Goal: Transaction & Acquisition: Book appointment/travel/reservation

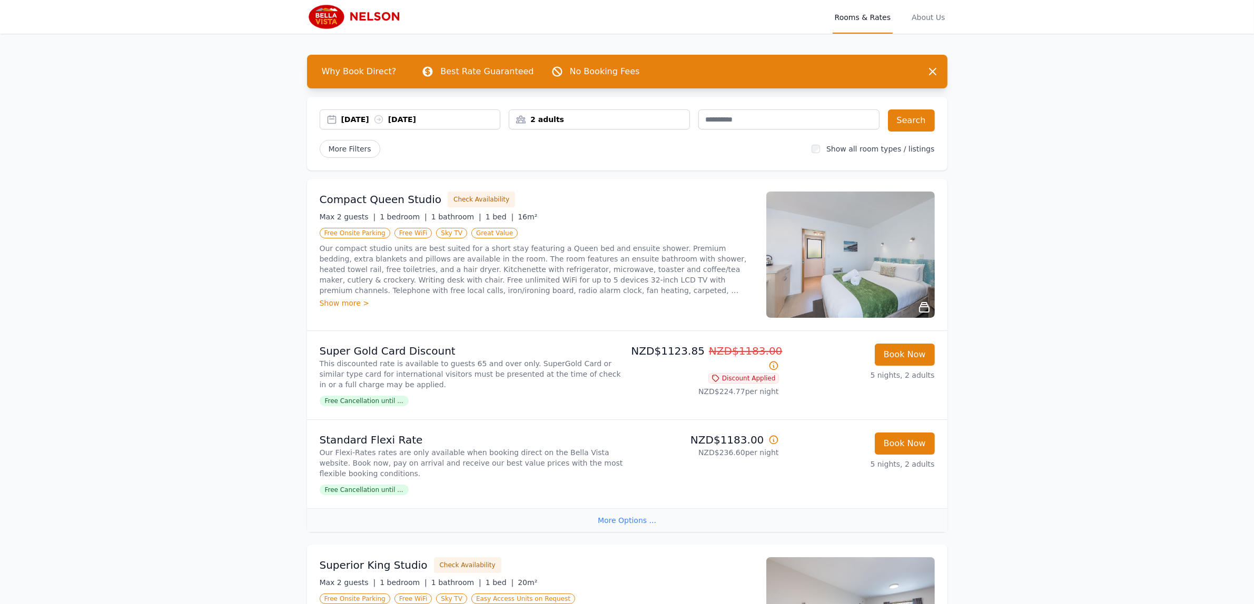
click at [667, 111] on div "2 adults" at bounding box center [599, 120] width 181 height 20
click at [588, 155] on icon at bounding box center [588, 159] width 8 height 8
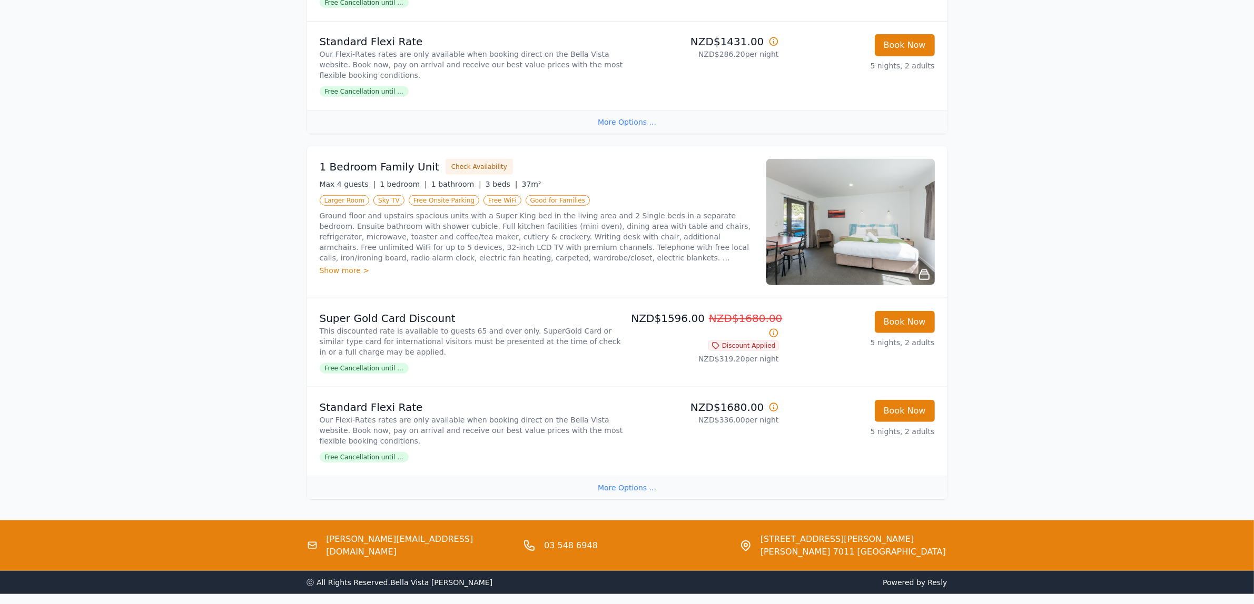
scroll to position [1107, 0]
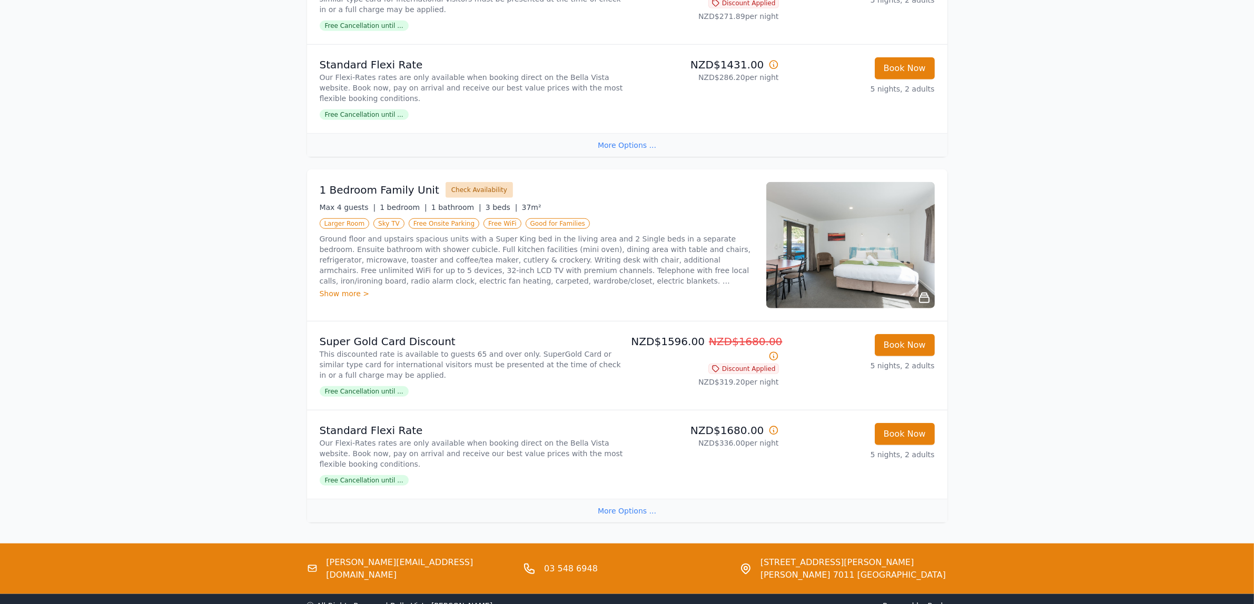
click at [475, 191] on button "Check Availability" at bounding box center [478, 190] width 67 height 16
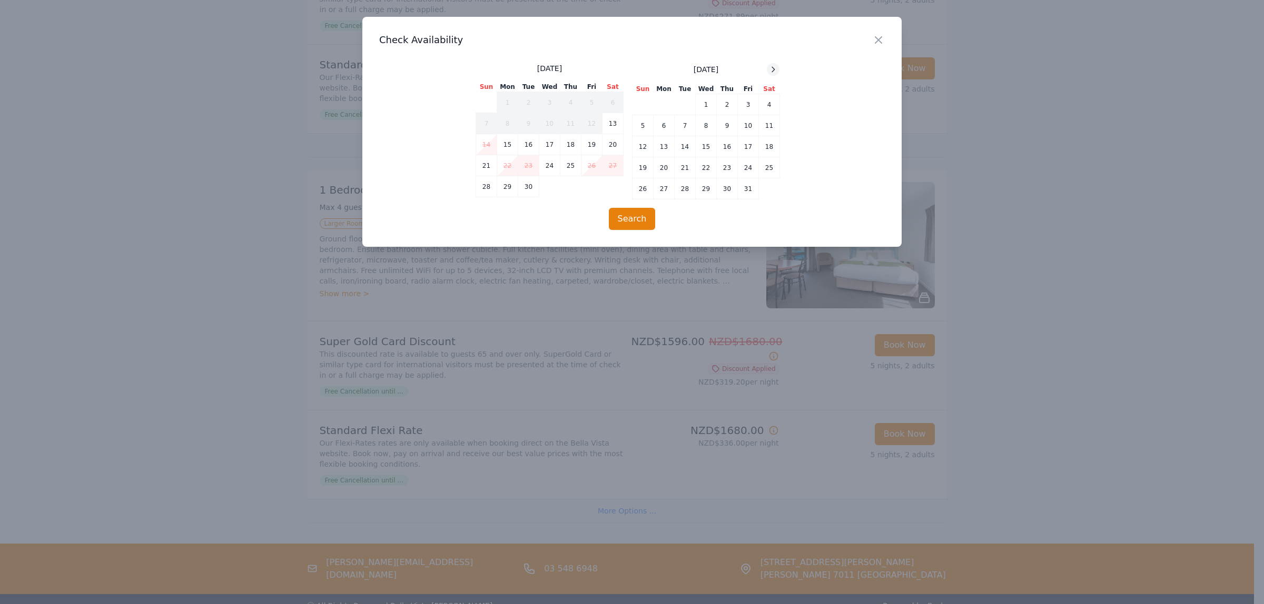
click at [774, 64] on div at bounding box center [773, 69] width 13 height 13
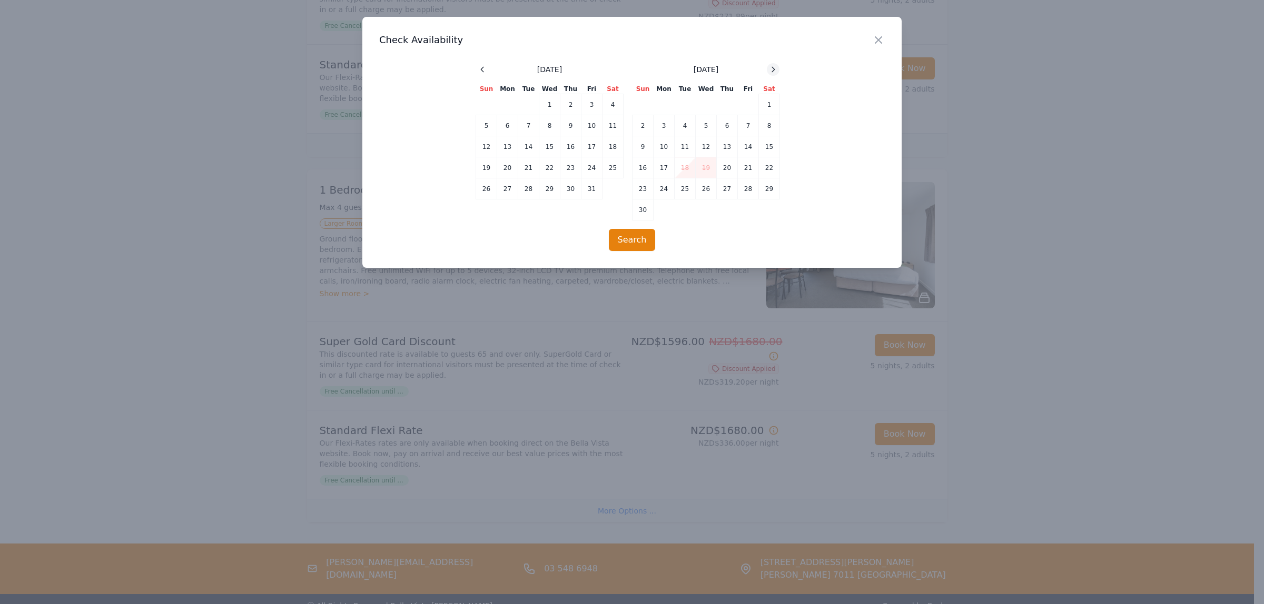
click at [774, 64] on div at bounding box center [773, 69] width 13 height 13
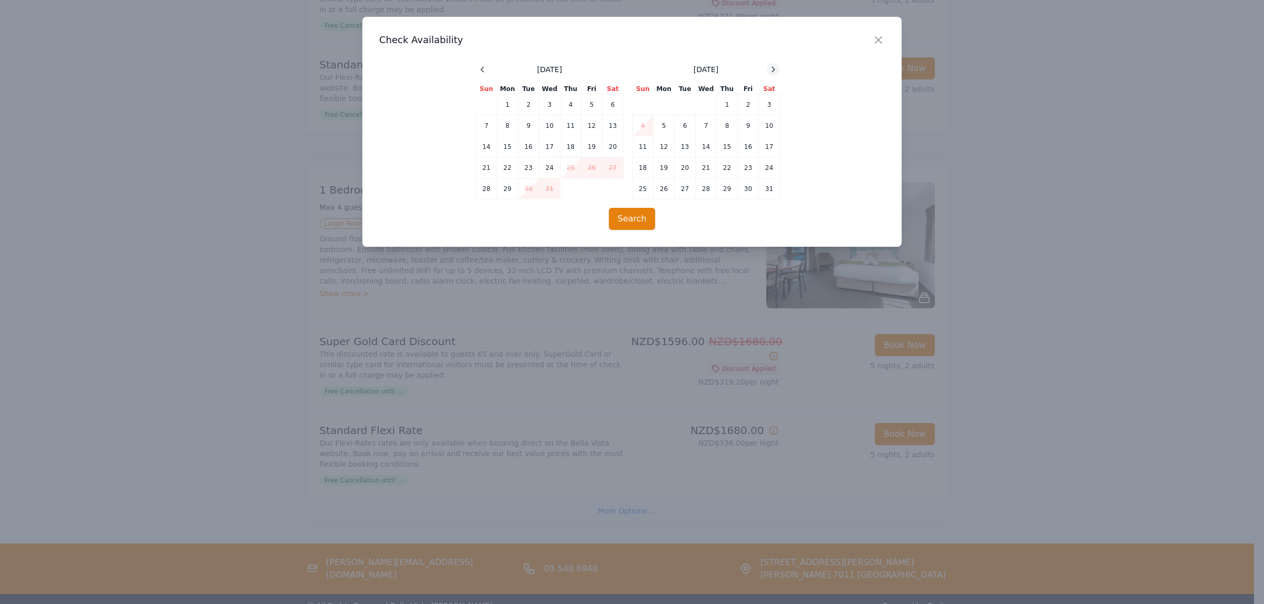
click at [774, 64] on div at bounding box center [773, 69] width 13 height 13
click at [881, 43] on icon "button" at bounding box center [878, 40] width 6 height 6
